Goal: Task Accomplishment & Management: Complete application form

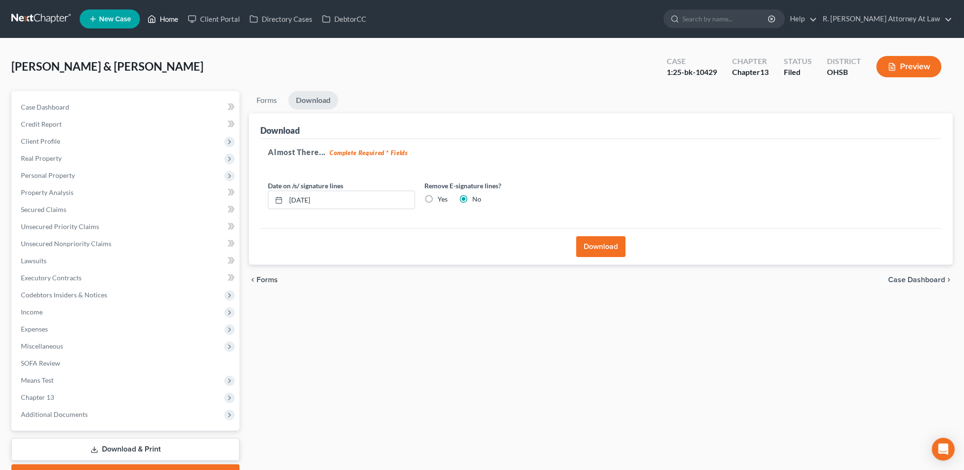
click at [168, 19] on link "Home" at bounding box center [163, 18] width 40 height 17
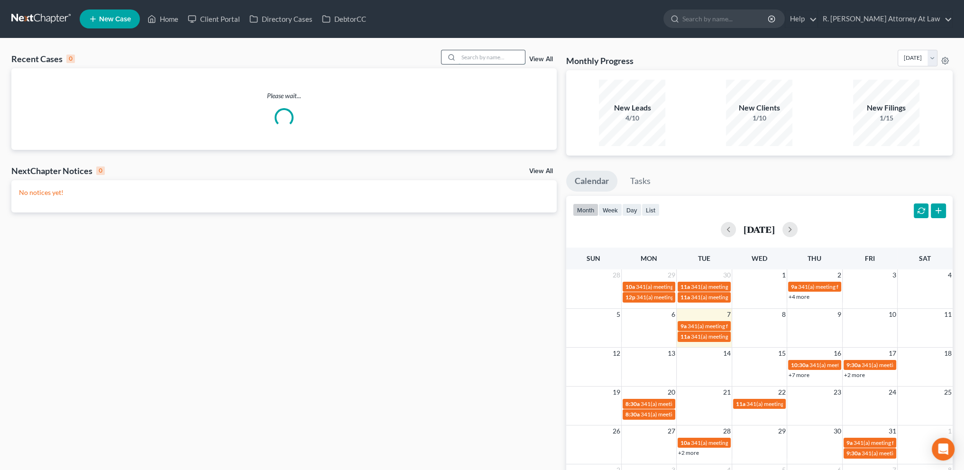
click at [497, 57] on input "search" at bounding box center [492, 57] width 66 height 14
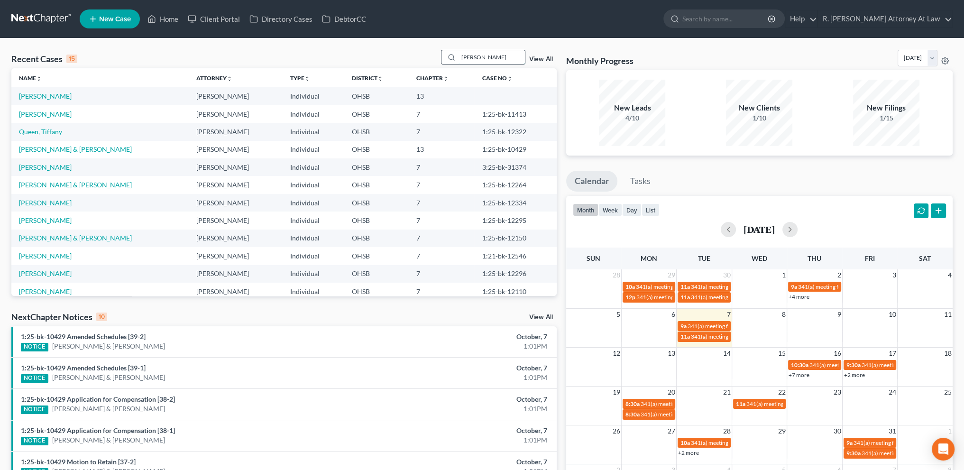
type input "[PERSON_NAME]"
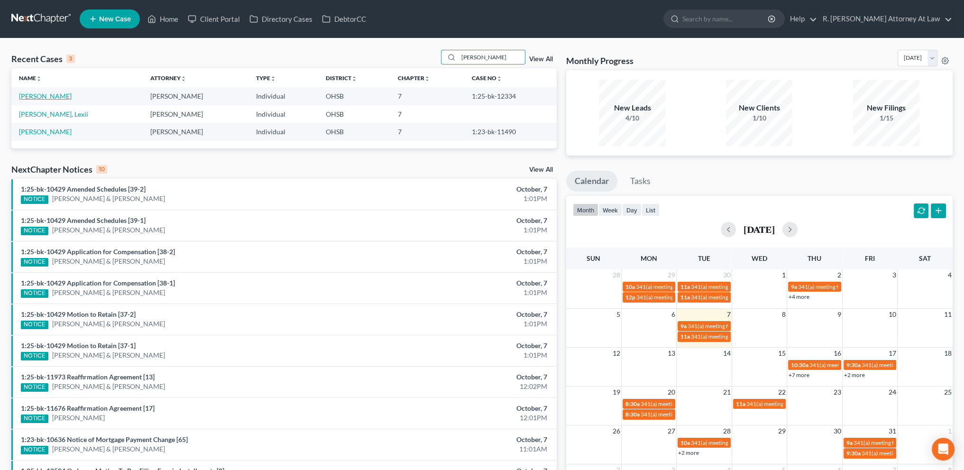
click at [47, 94] on link "[PERSON_NAME]" at bounding box center [45, 96] width 53 height 8
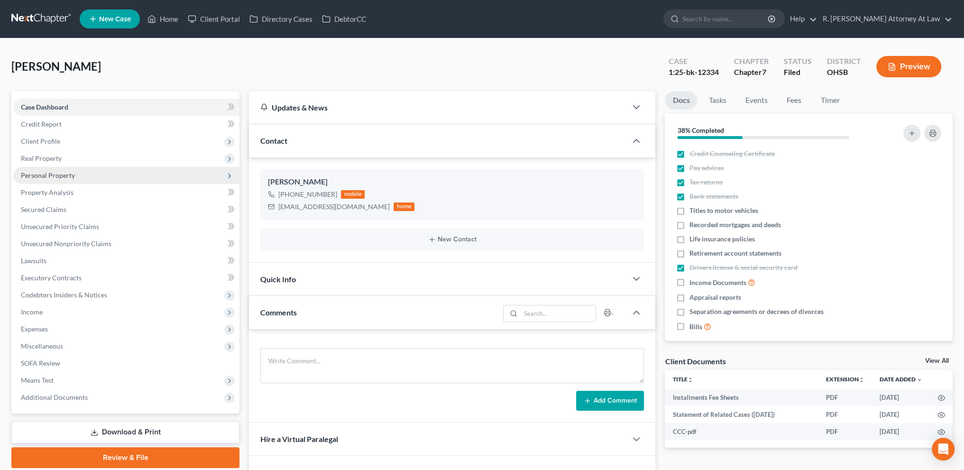
click at [43, 171] on span "Personal Property" at bounding box center [48, 175] width 54 height 8
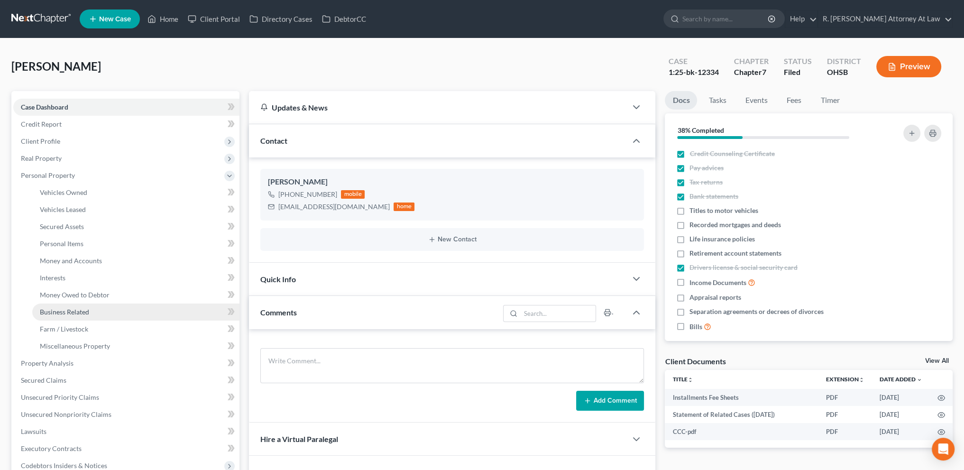
click at [63, 309] on span "Business Related" at bounding box center [64, 312] width 49 height 8
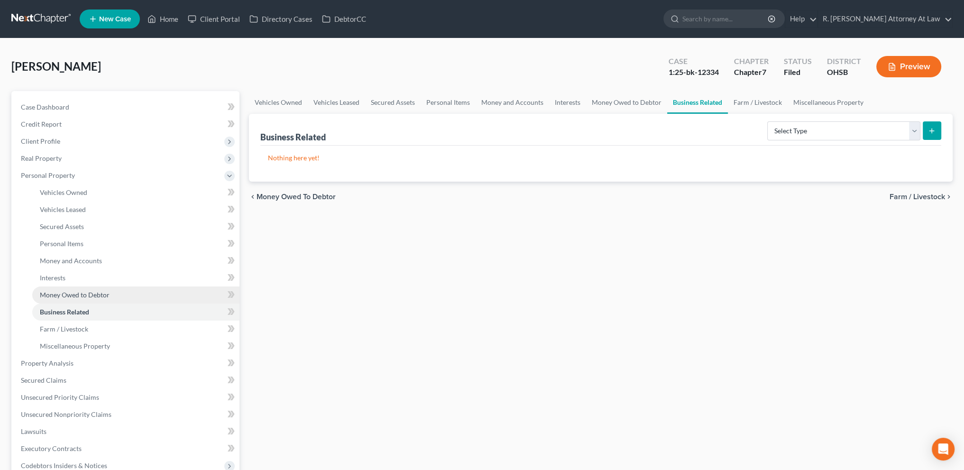
click at [58, 294] on span "Money Owed to Debtor" at bounding box center [75, 295] width 70 height 8
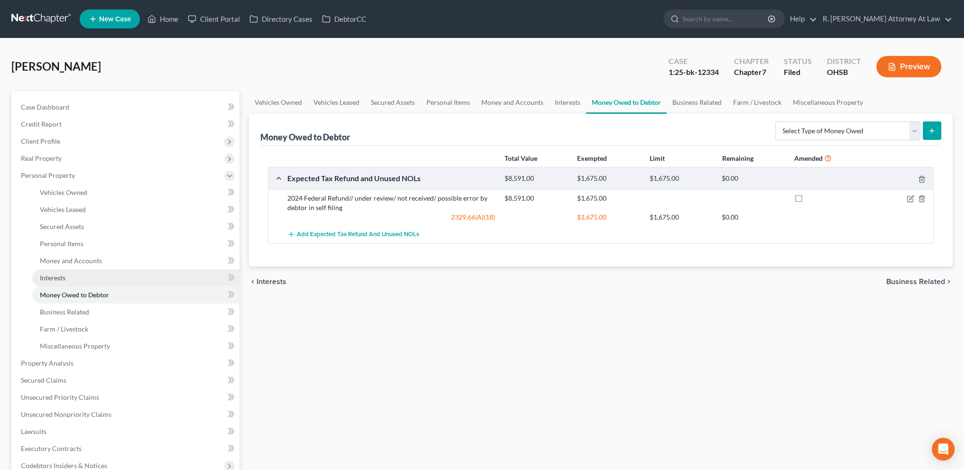
click at [55, 275] on span "Interests" at bounding box center [53, 278] width 26 height 8
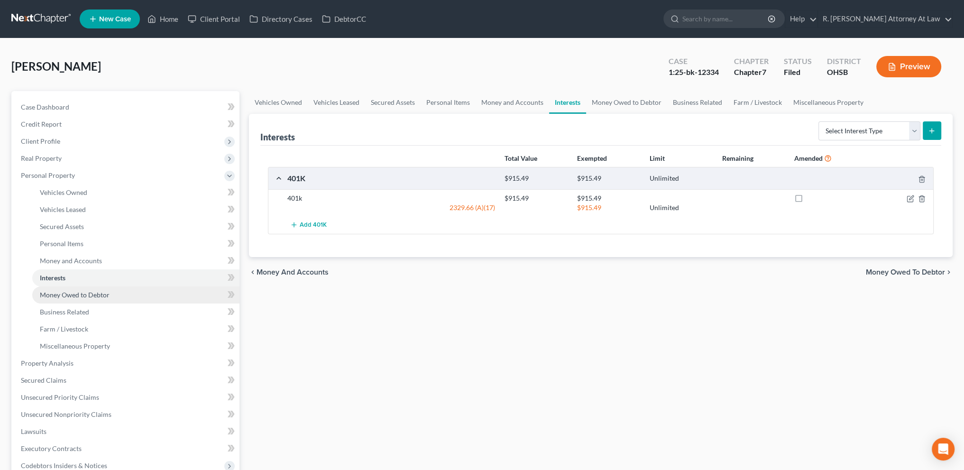
click at [63, 291] on span "Money Owed to Debtor" at bounding box center [75, 295] width 70 height 8
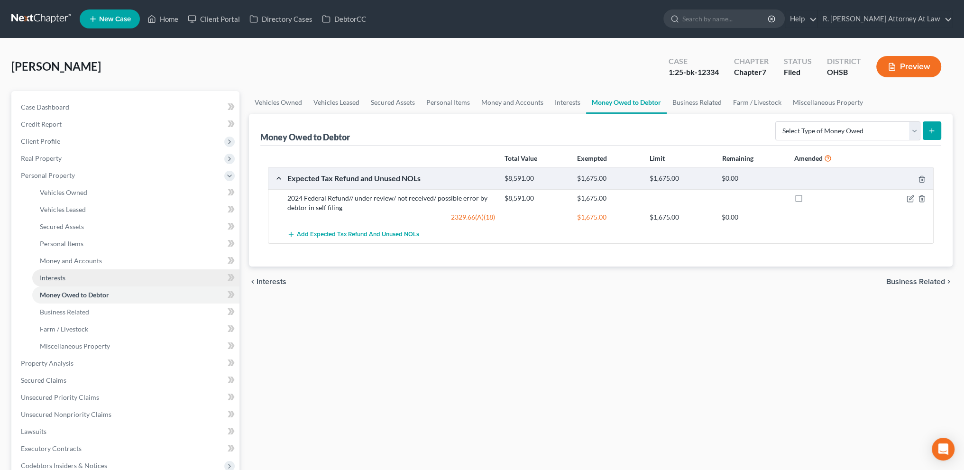
click at [58, 276] on span "Interests" at bounding box center [53, 278] width 26 height 8
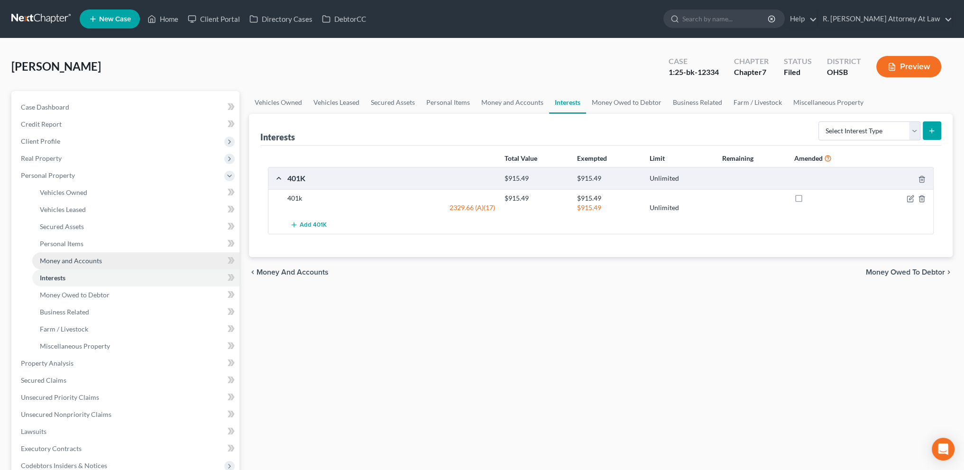
click at [58, 259] on span "Money and Accounts" at bounding box center [71, 261] width 62 height 8
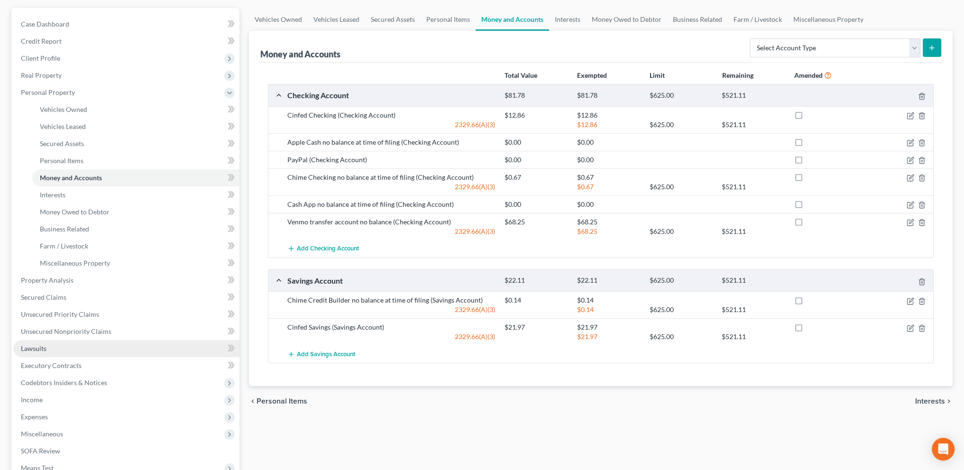
click at [48, 343] on link "Lawsuits" at bounding box center [126, 348] width 226 height 17
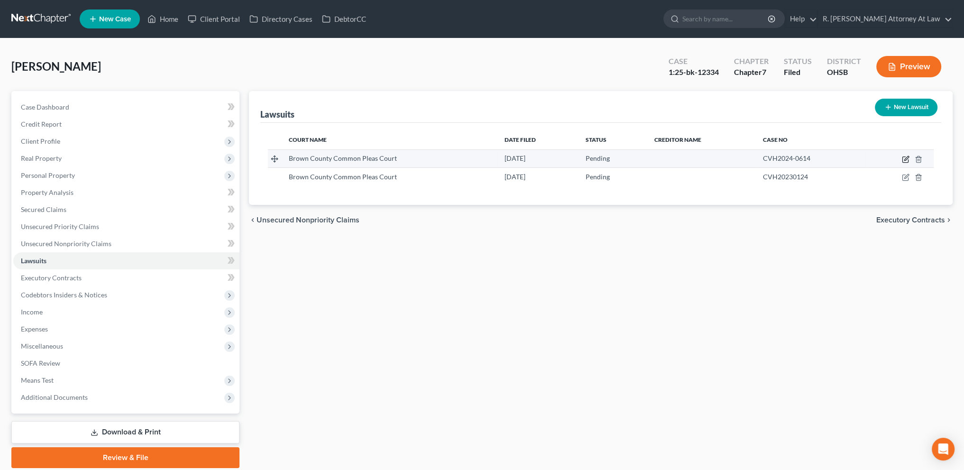
click at [907, 157] on icon "button" at bounding box center [906, 158] width 4 height 4
select select "36"
select select "0"
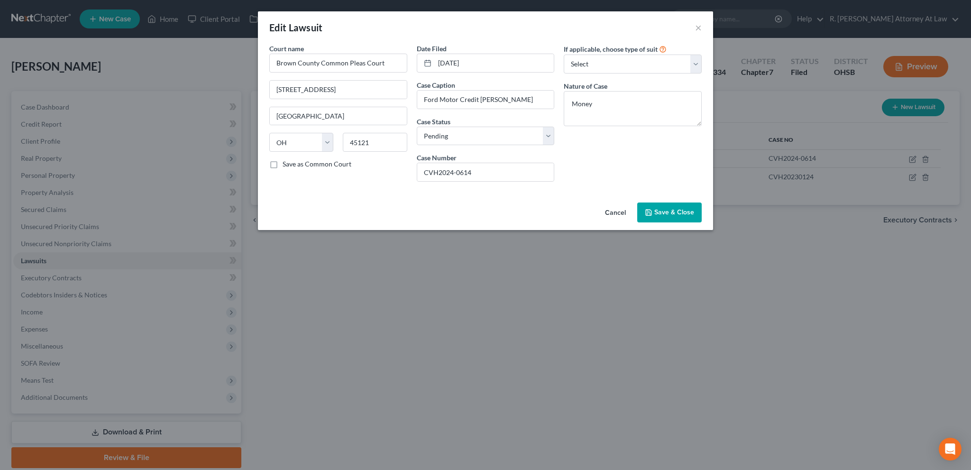
click at [661, 208] on span "Save & Close" at bounding box center [674, 212] width 40 height 8
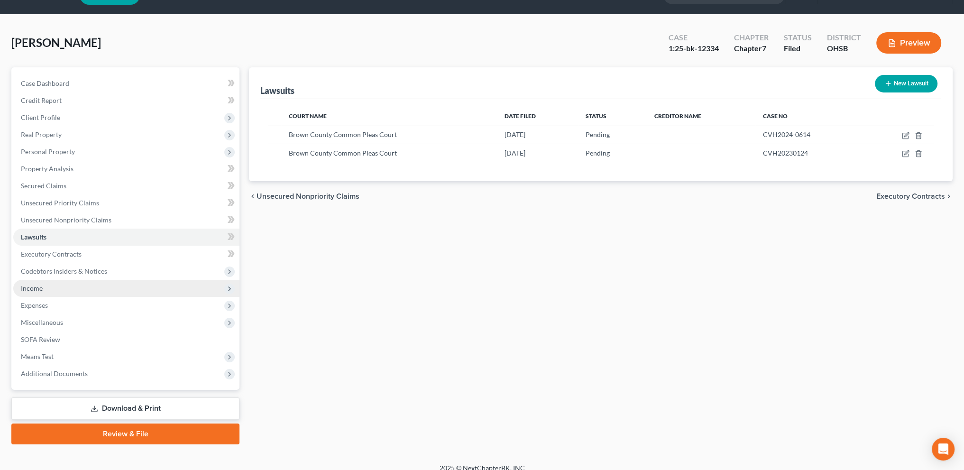
scroll to position [33, 0]
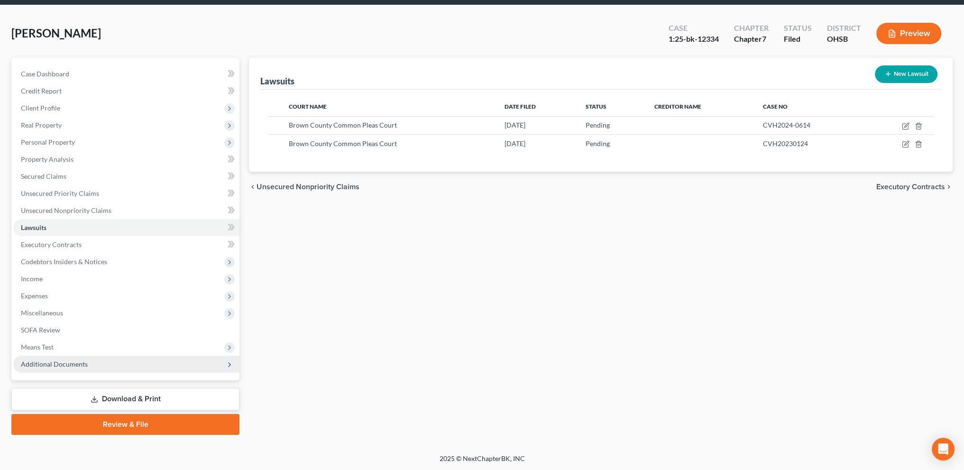
click at [56, 364] on span "Additional Documents" at bounding box center [54, 364] width 67 height 8
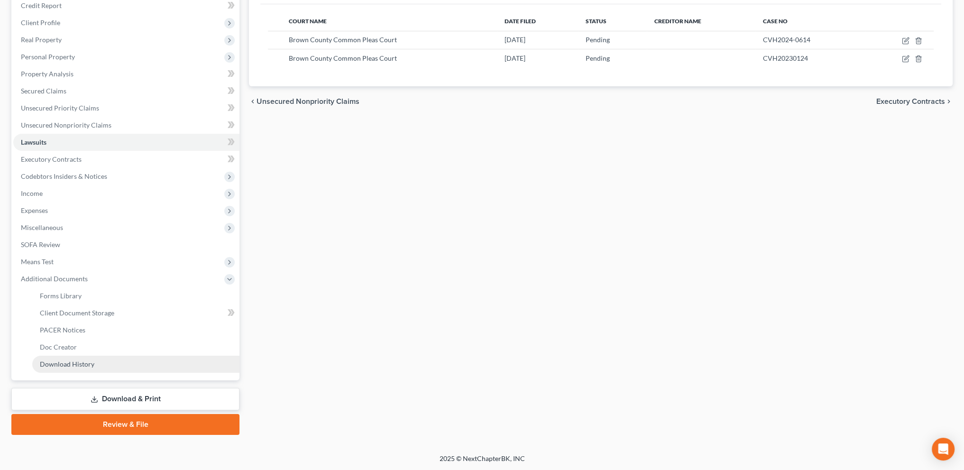
click at [65, 360] on span "Download History" at bounding box center [67, 364] width 55 height 8
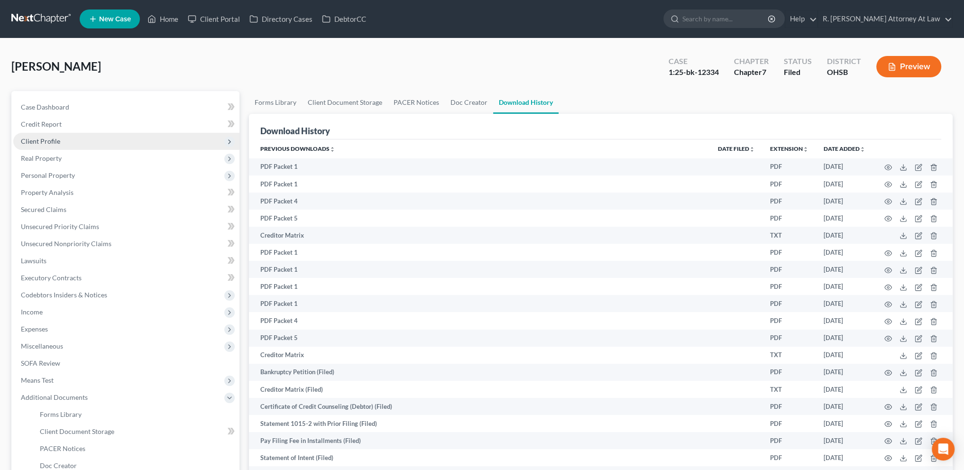
click at [51, 139] on span "Client Profile" at bounding box center [40, 141] width 39 height 8
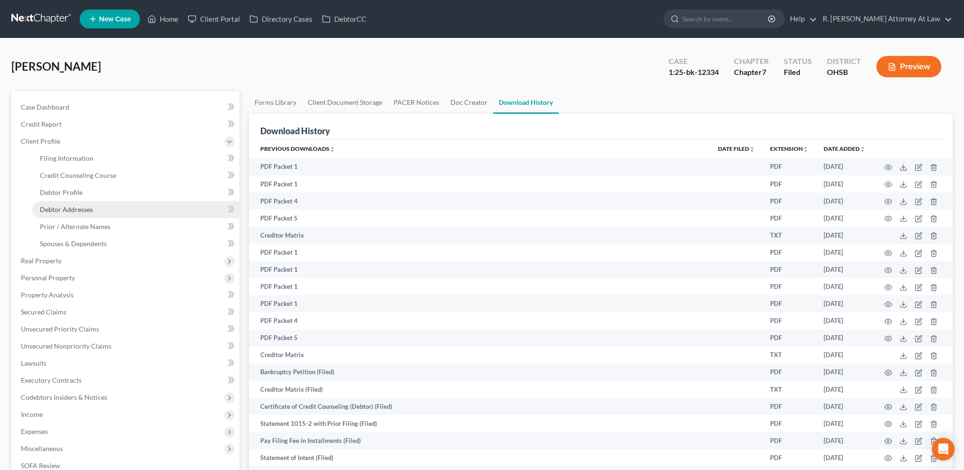
click at [48, 209] on span "Debtor Addresses" at bounding box center [66, 209] width 53 height 8
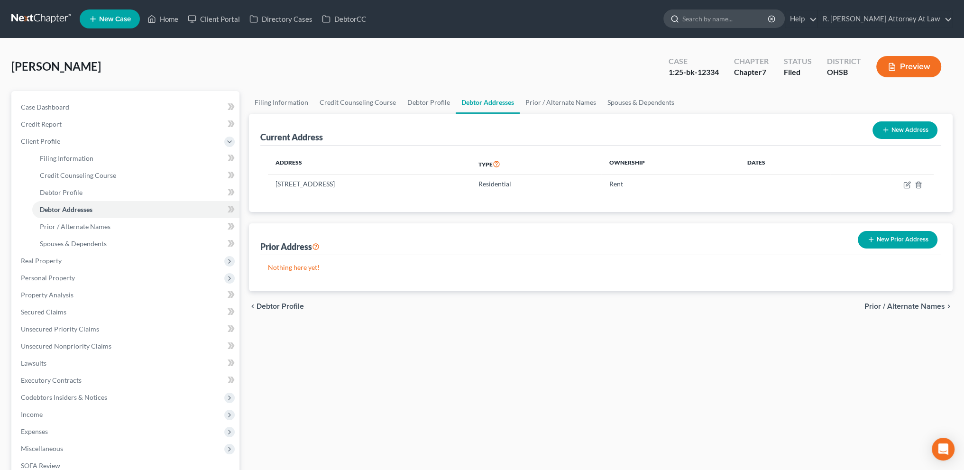
click at [710, 20] on input "search" at bounding box center [725, 19] width 87 height 18
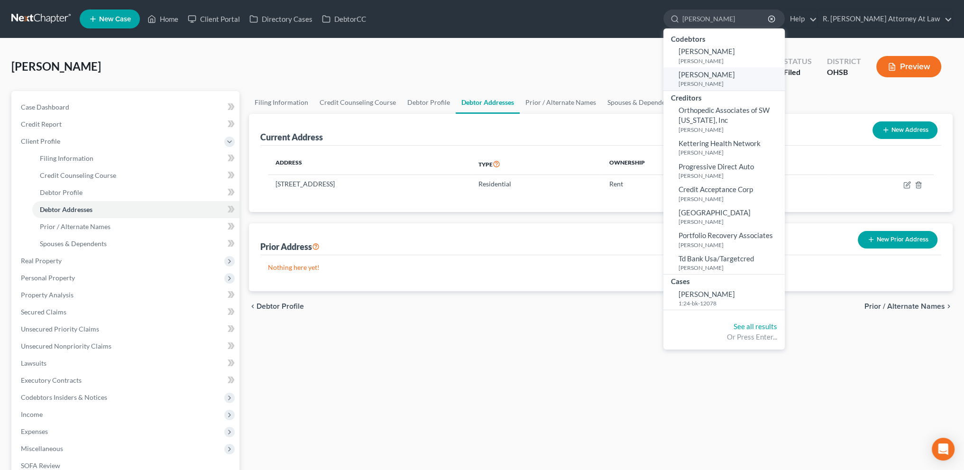
type input "[PERSON_NAME]"
click at [702, 75] on span "[PERSON_NAME]" at bounding box center [707, 74] width 56 height 9
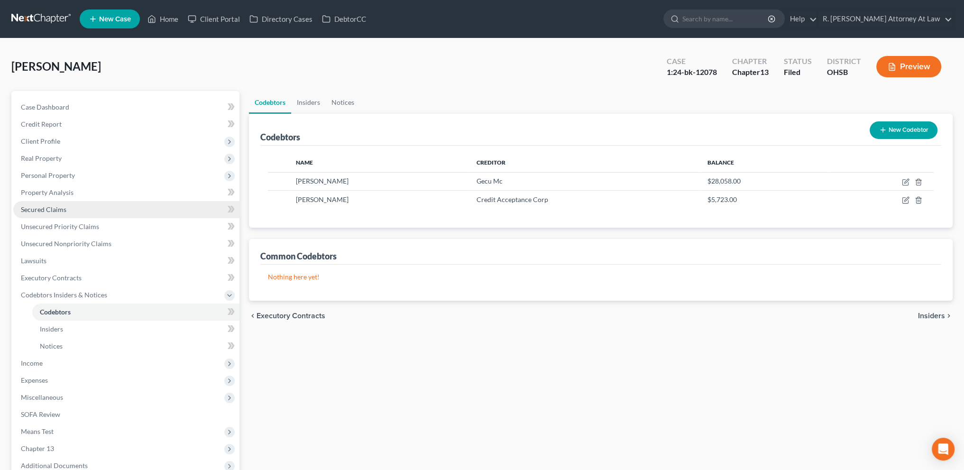
click at [30, 206] on span "Secured Claims" at bounding box center [44, 209] width 46 height 8
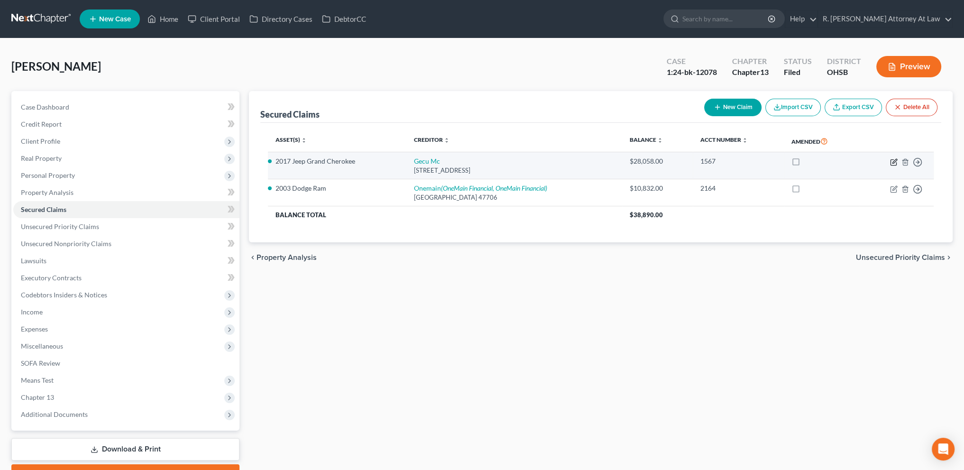
click at [895, 161] on icon "button" at bounding box center [894, 162] width 8 height 8
select select "36"
select select "2"
select select "0"
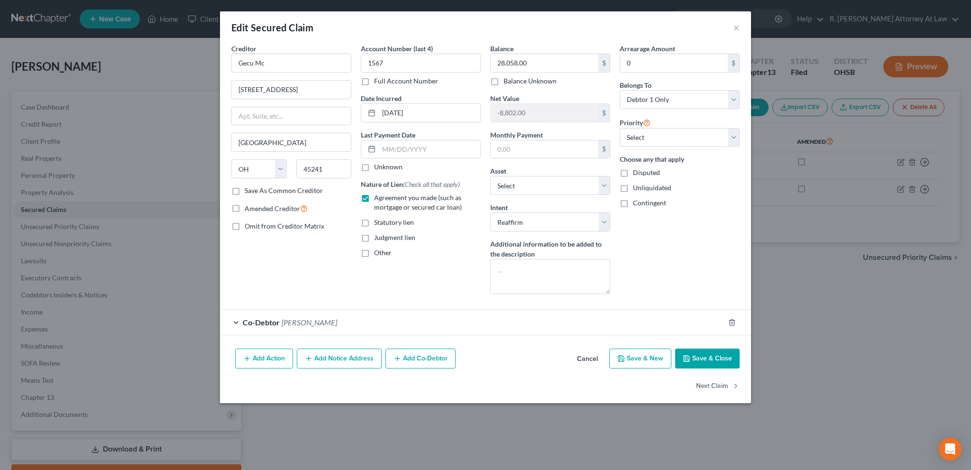
click at [520, 316] on div "Co-Debtor [PERSON_NAME]" at bounding box center [472, 322] width 505 height 25
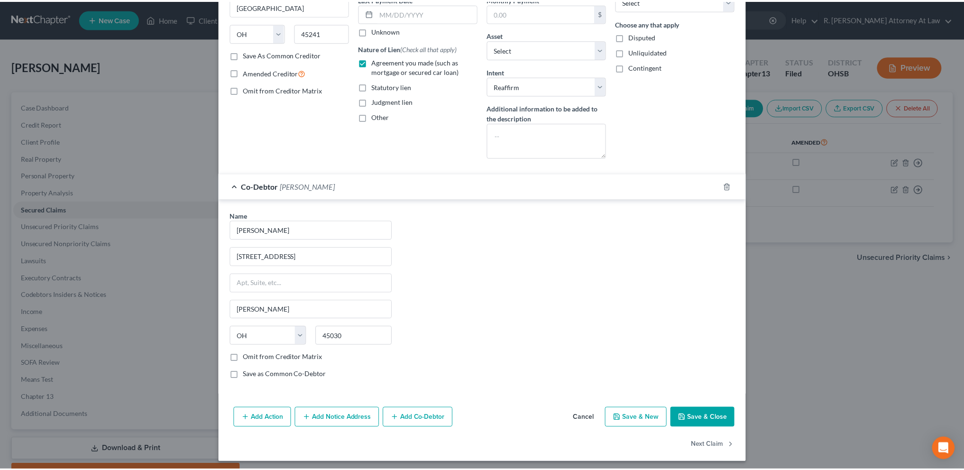
scroll to position [138, 0]
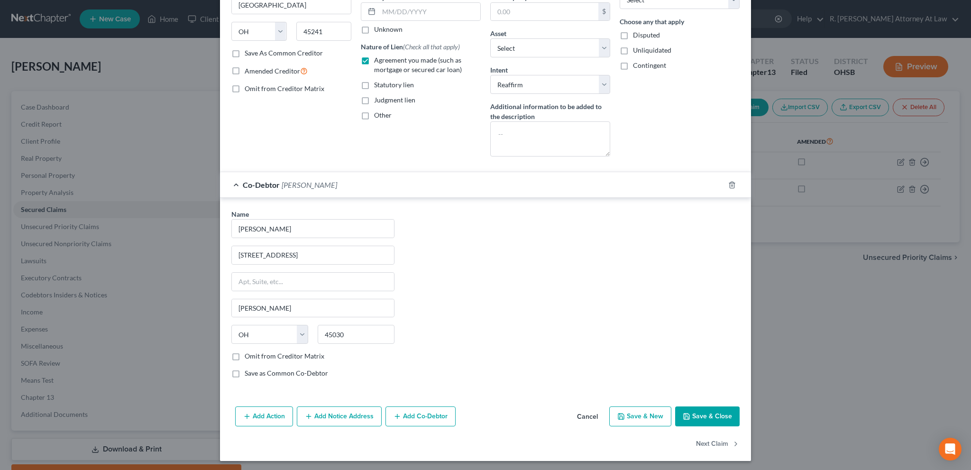
click at [684, 413] on icon "button" at bounding box center [687, 417] width 8 height 8
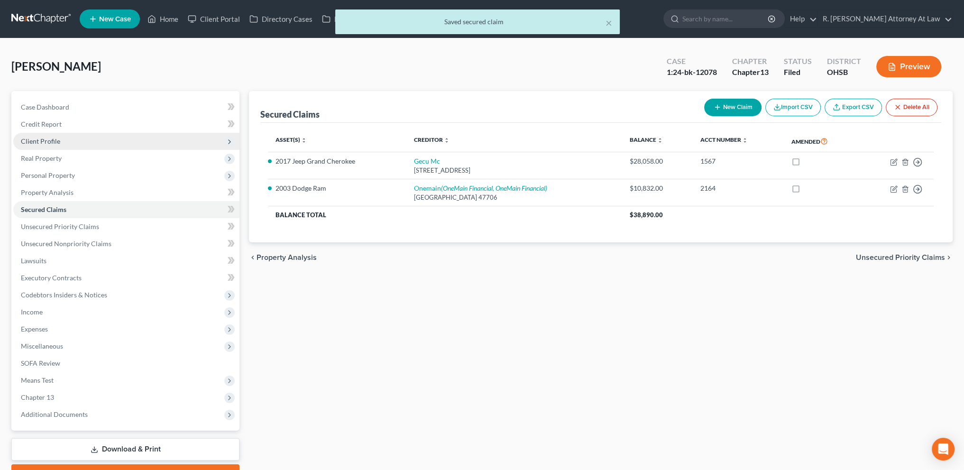
click at [34, 140] on span "Client Profile" at bounding box center [40, 141] width 39 height 8
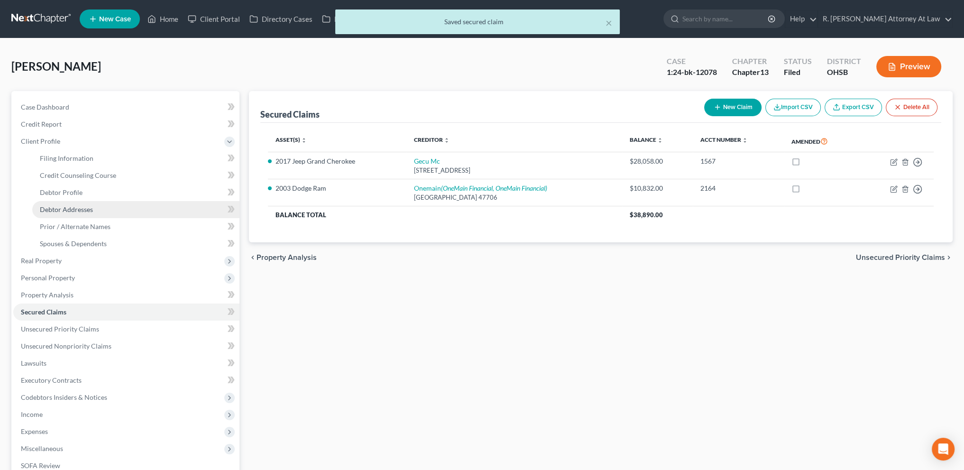
click at [51, 205] on span "Debtor Addresses" at bounding box center [66, 209] width 53 height 8
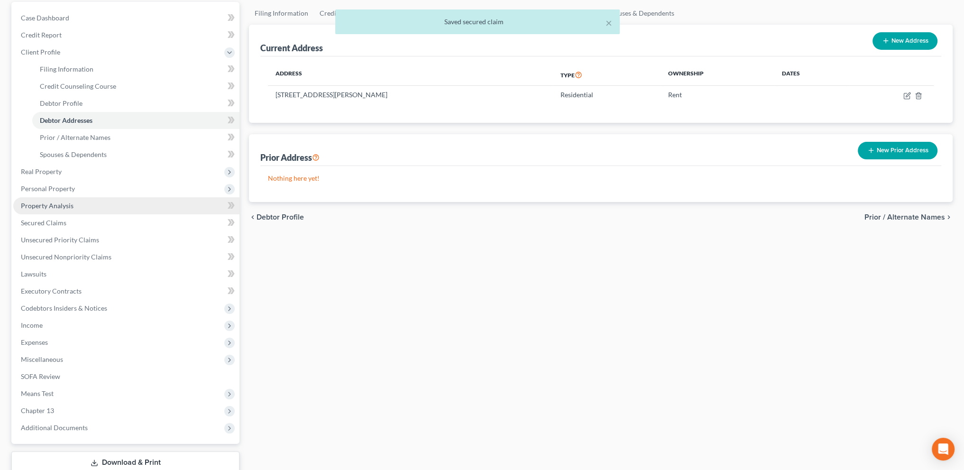
scroll to position [95, 0]
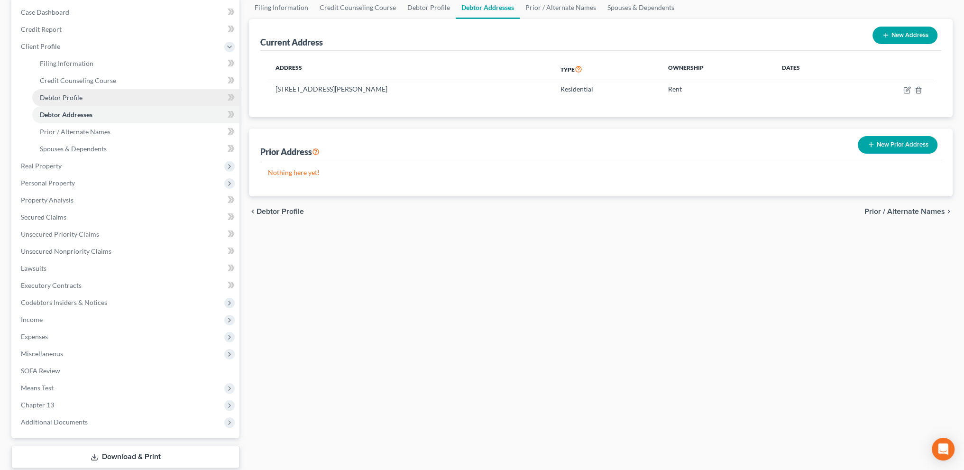
click at [58, 94] on span "Debtor Profile" at bounding box center [61, 97] width 43 height 8
select select "3"
select select "1"
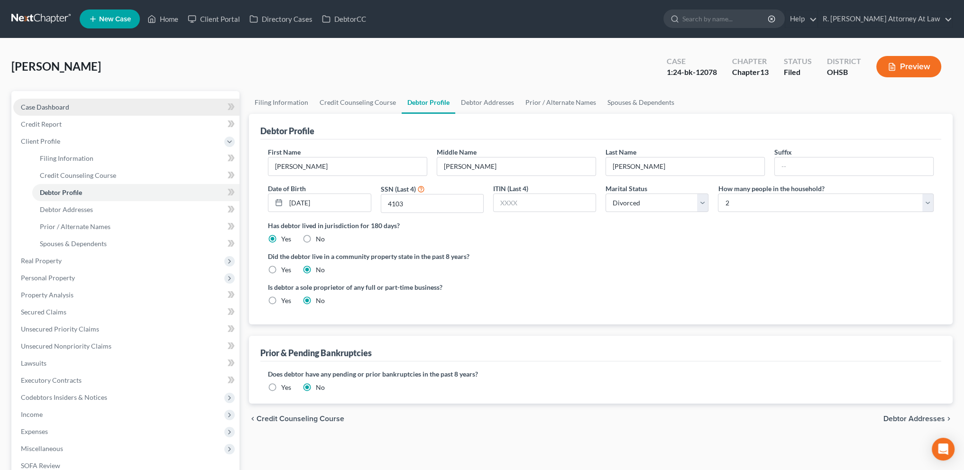
click at [44, 108] on span "Case Dashboard" at bounding box center [45, 107] width 48 height 8
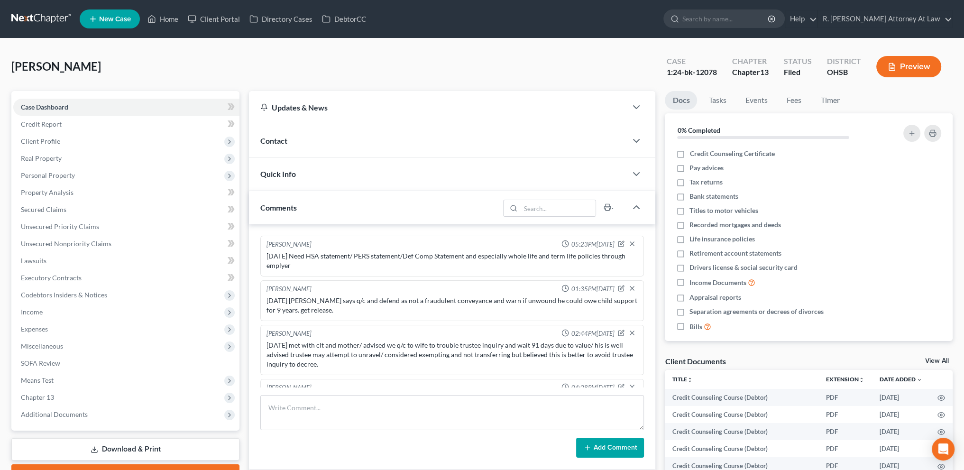
scroll to position [174, 0]
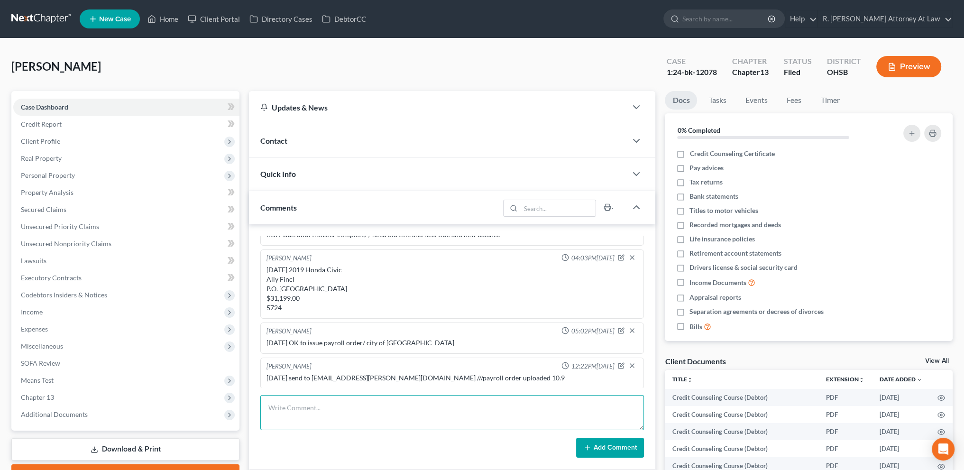
click at [302, 415] on textarea at bounding box center [452, 412] width 384 height 35
click at [417, 409] on textarea "[DATE] interest rate on GE is less than our 8% so release upon completion of pl…" at bounding box center [452, 412] width 384 height 35
type textarea "[DATE] interest rate on GE is less than our 8% so lien release upon completion …"
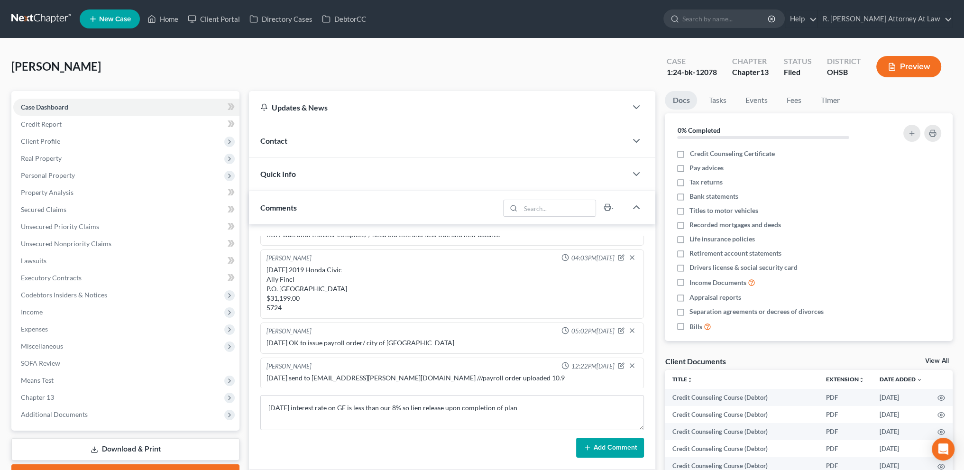
click at [594, 445] on button "Add Comment" at bounding box center [610, 448] width 68 height 20
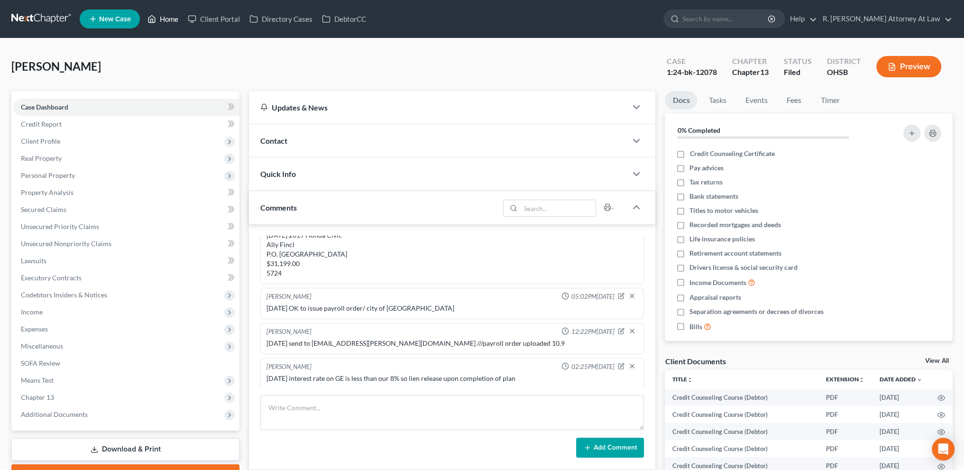
click at [169, 18] on link "Home" at bounding box center [163, 18] width 40 height 17
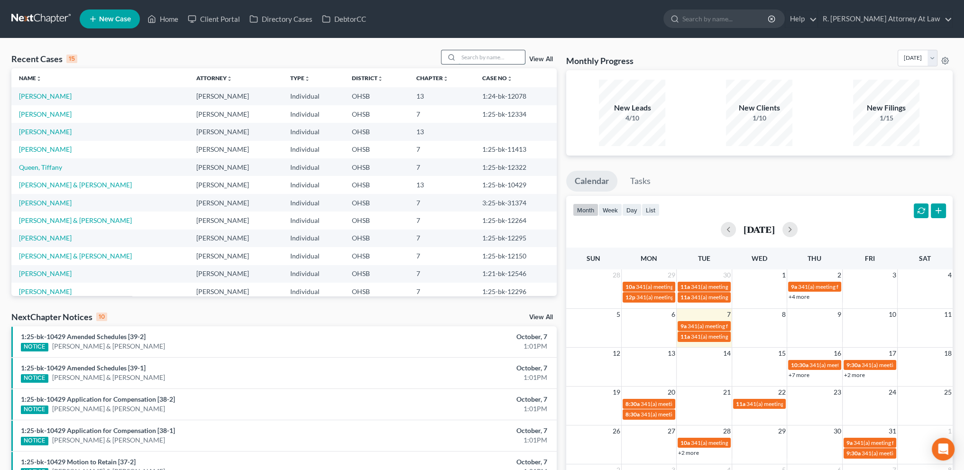
click at [469, 59] on input "search" at bounding box center [492, 57] width 66 height 14
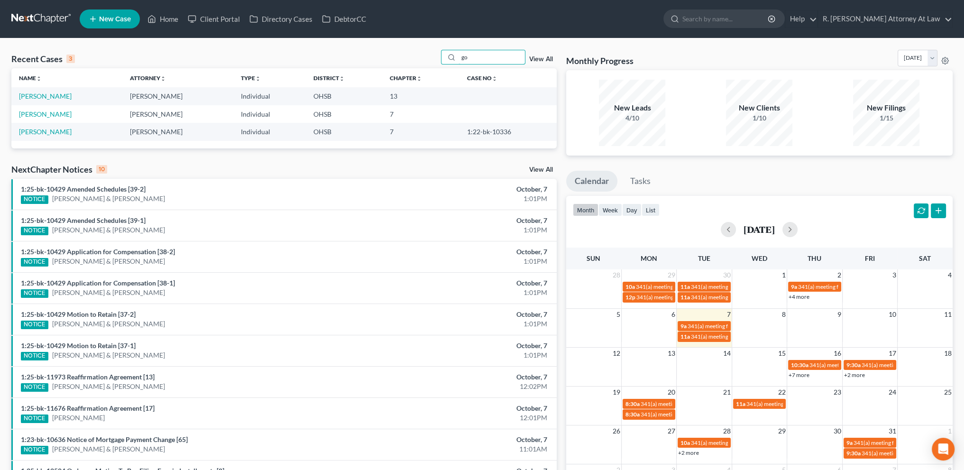
type input "g"
type input "[PERSON_NAME]"
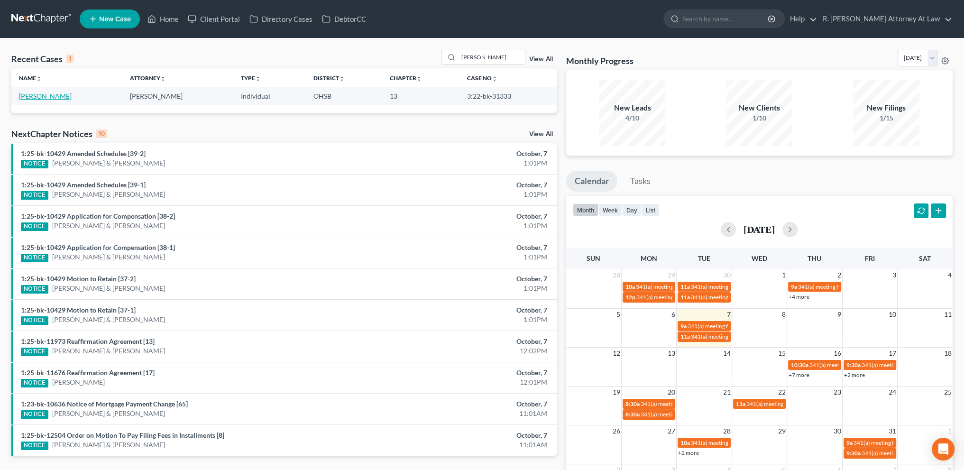
click at [39, 94] on link "[PERSON_NAME]" at bounding box center [45, 96] width 53 height 8
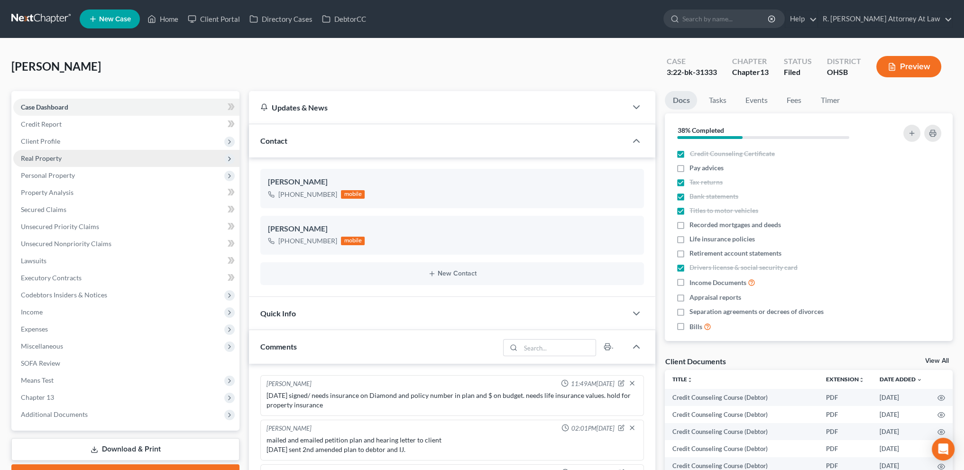
scroll to position [146, 0]
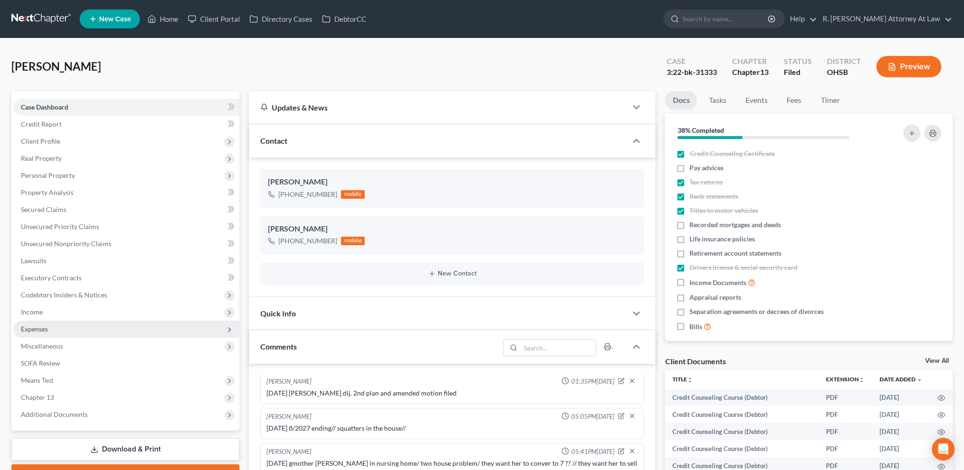
click at [42, 325] on span "Expenses" at bounding box center [34, 329] width 27 height 8
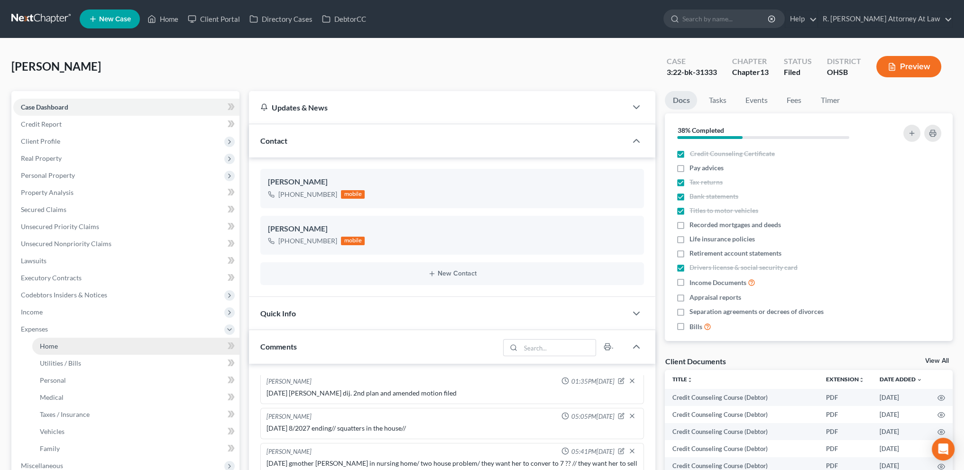
click at [51, 342] on span "Home" at bounding box center [49, 346] width 18 height 8
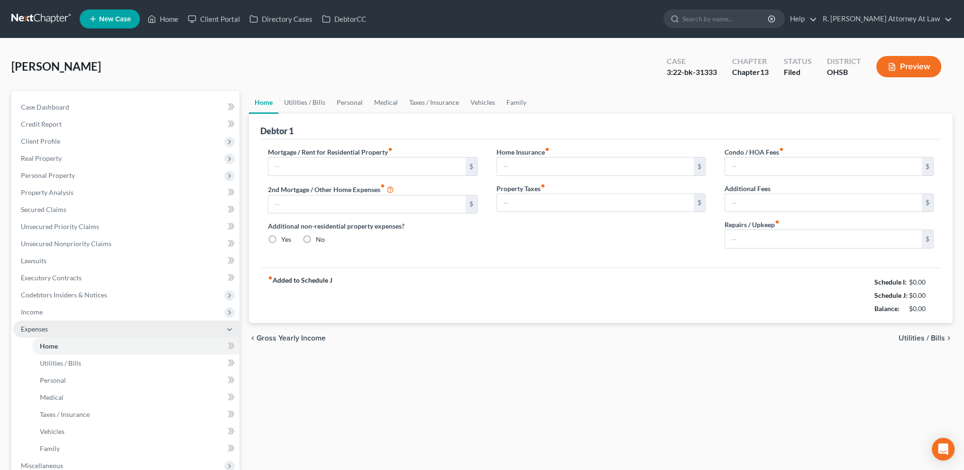
type input "0.00"
radio input "true"
type input "132.00"
type input "0.00"
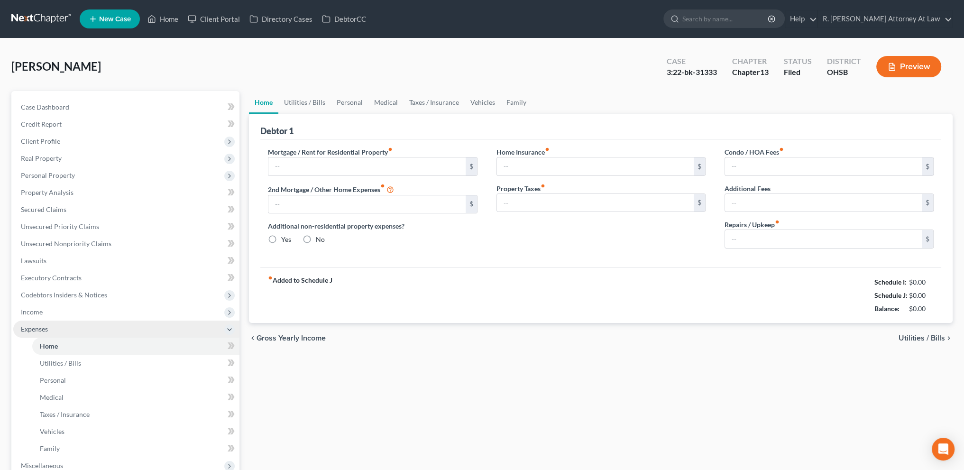
type input "0.00"
type input "72.00"
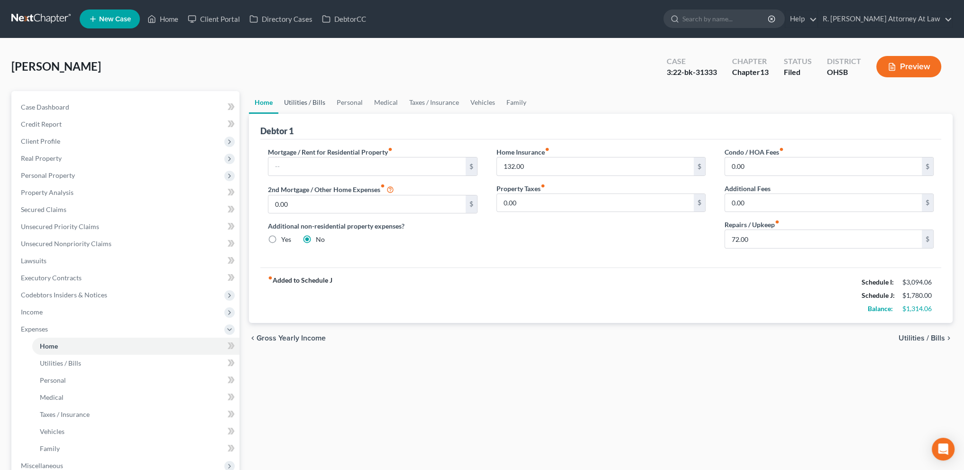
click at [315, 100] on link "Utilities / Bills" at bounding box center [304, 102] width 53 height 23
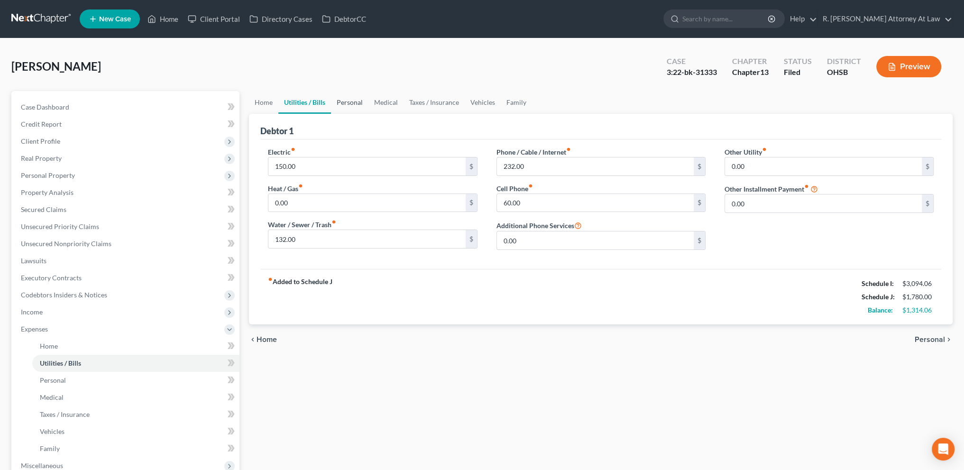
click at [349, 100] on link "Personal" at bounding box center [349, 102] width 37 height 23
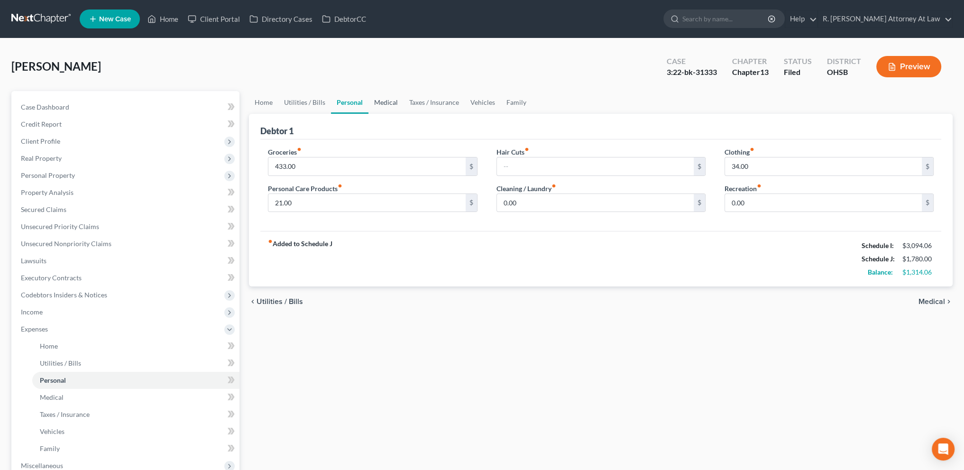
click at [389, 101] on link "Medical" at bounding box center [385, 102] width 35 height 23
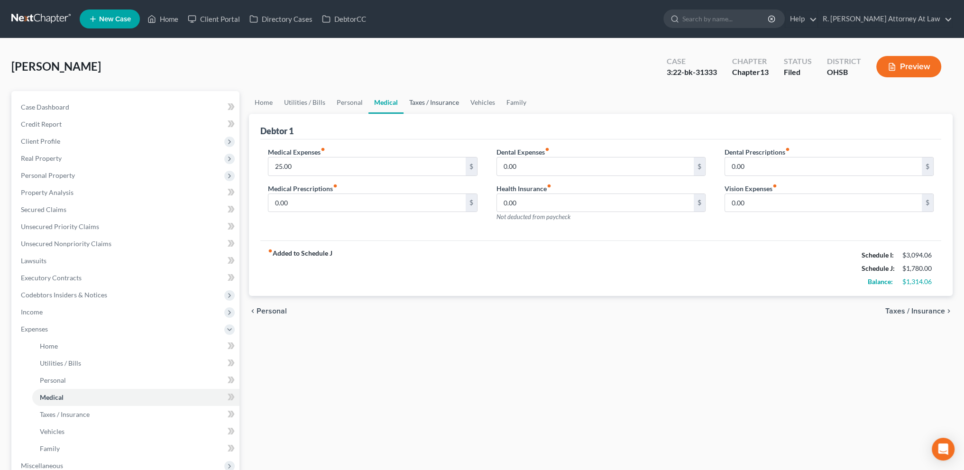
click at [425, 102] on link "Taxes / Insurance" at bounding box center [434, 102] width 61 height 23
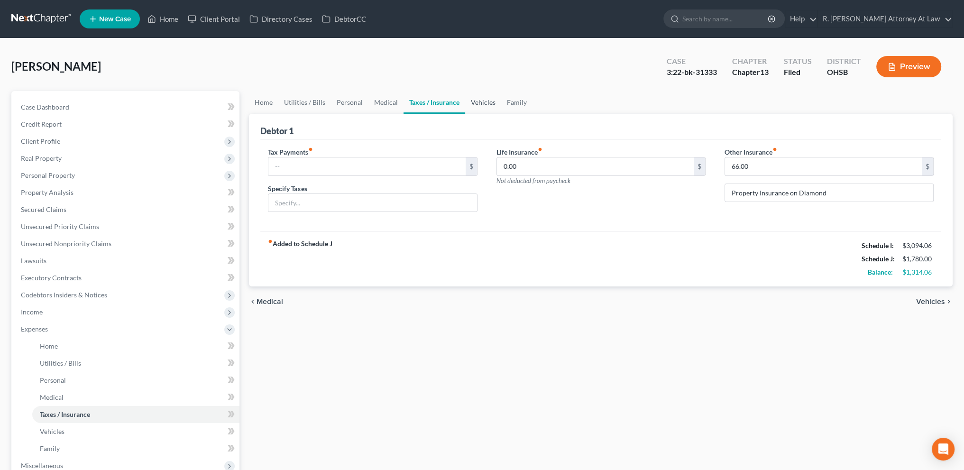
click at [490, 100] on link "Vehicles" at bounding box center [483, 102] width 36 height 23
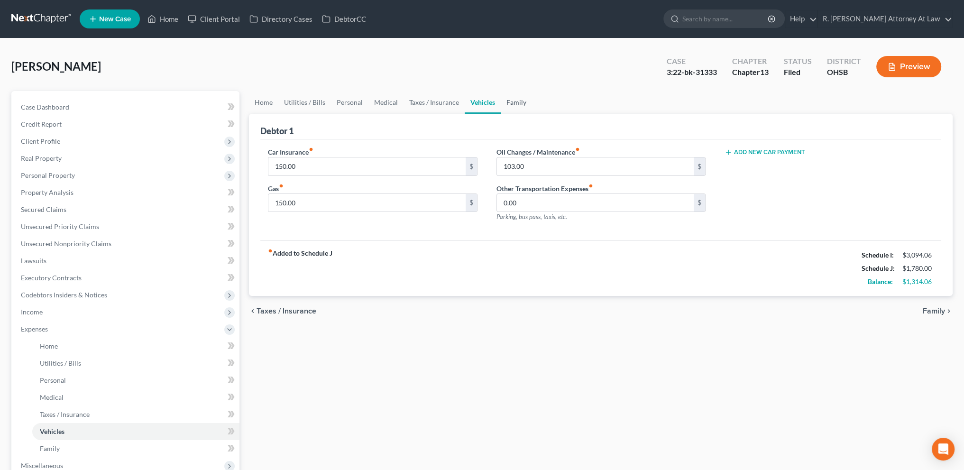
click at [512, 101] on link "Family" at bounding box center [516, 102] width 31 height 23
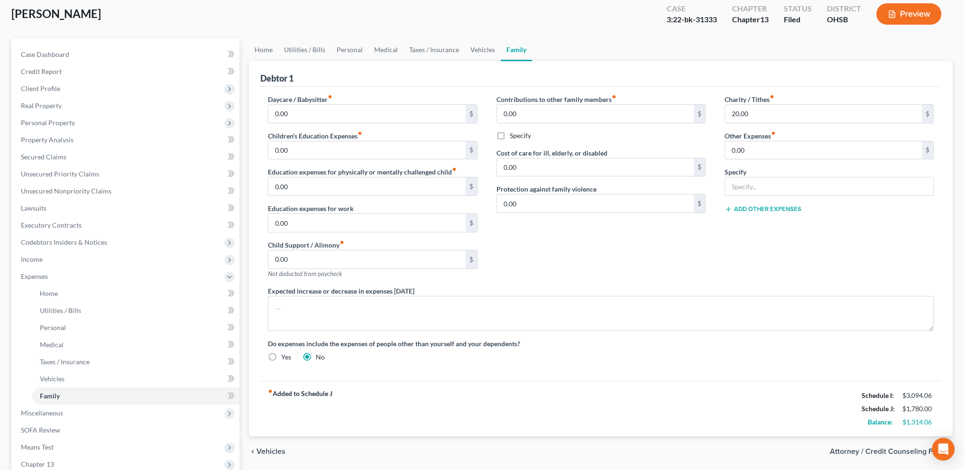
scroll to position [59, 0]
